Goal: Information Seeking & Learning: Learn about a topic

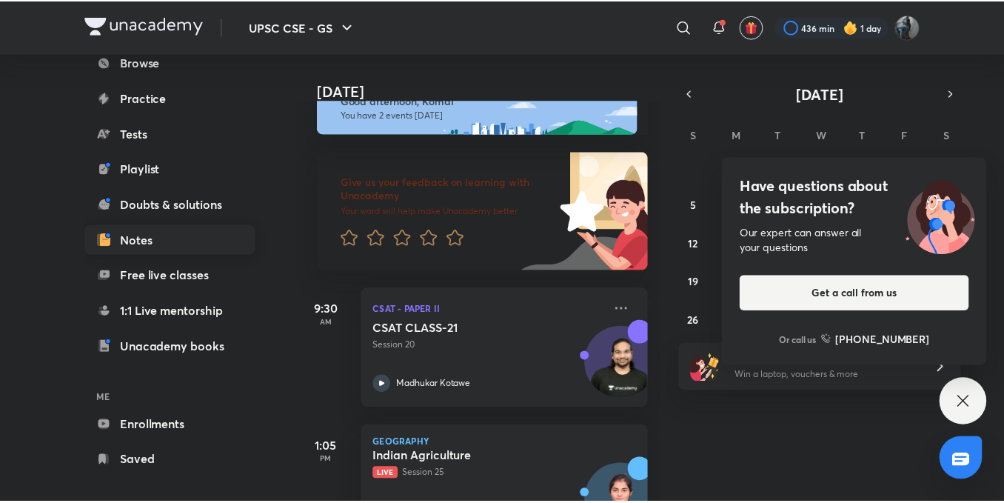
scroll to position [164, 0]
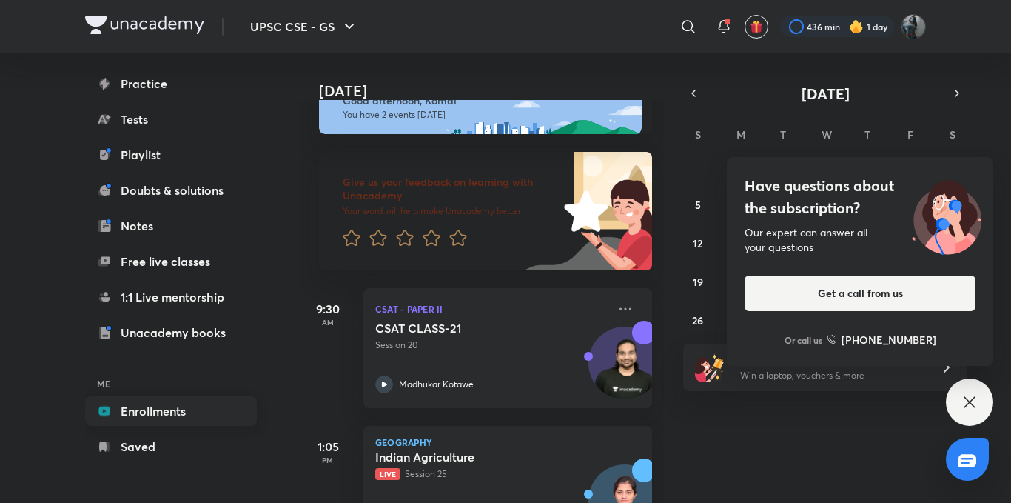
click at [173, 416] on link "Enrollments" at bounding box center [171, 411] width 172 height 30
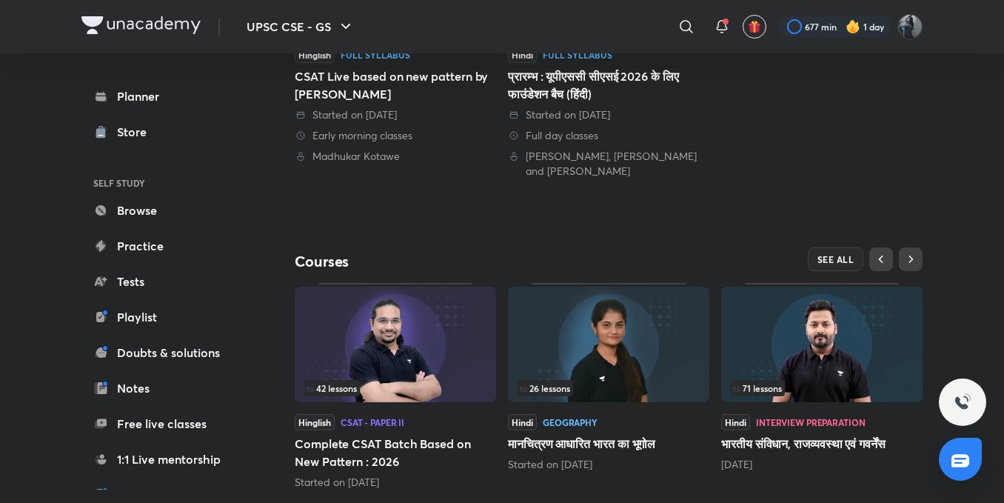
scroll to position [516, 0]
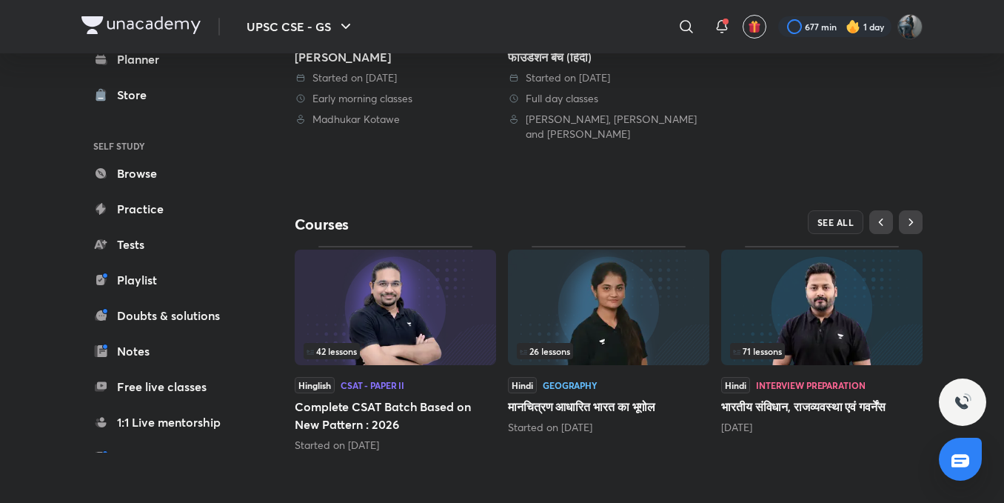
click at [831, 334] on img at bounding box center [821, 308] width 201 height 116
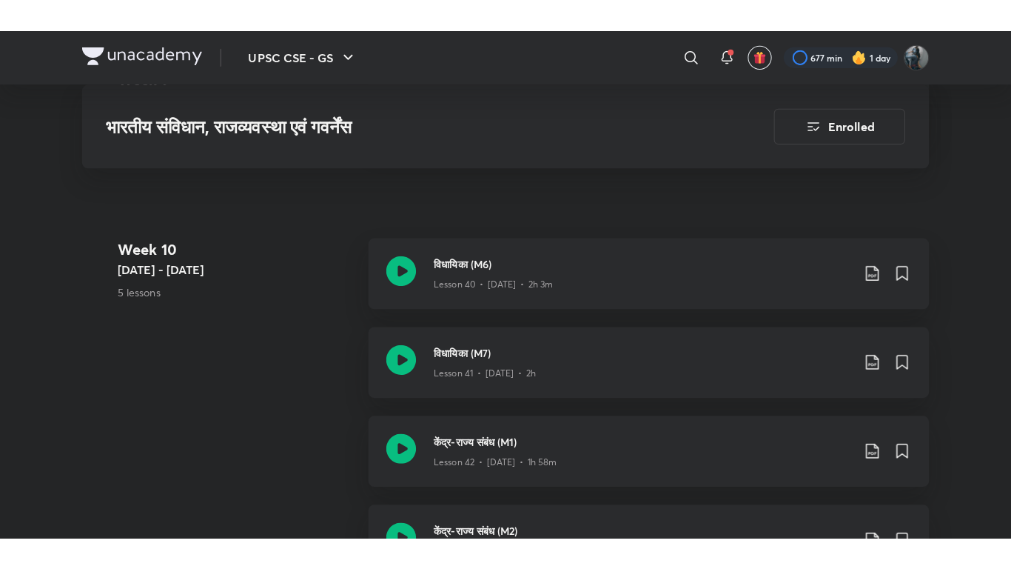
scroll to position [5079, 0]
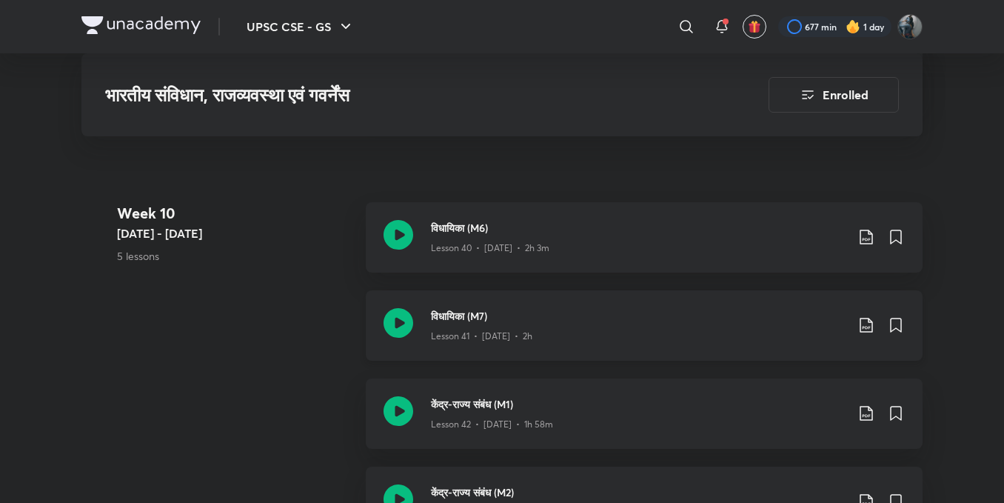
click at [398, 324] on icon at bounding box center [399, 323] width 30 height 30
